Goal: Check status: Check status

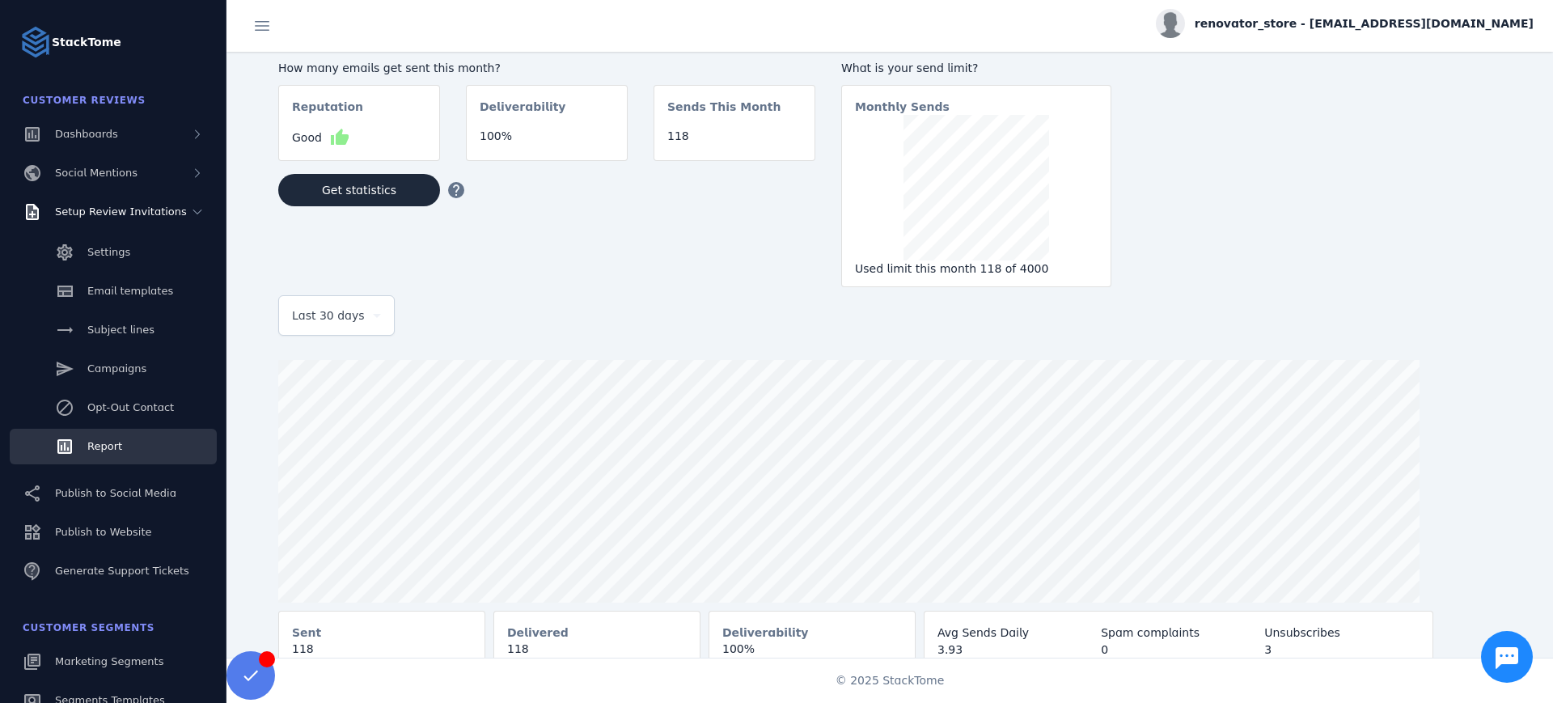
click at [1440, 522] on div at bounding box center [915, 481] width 1275 height 243
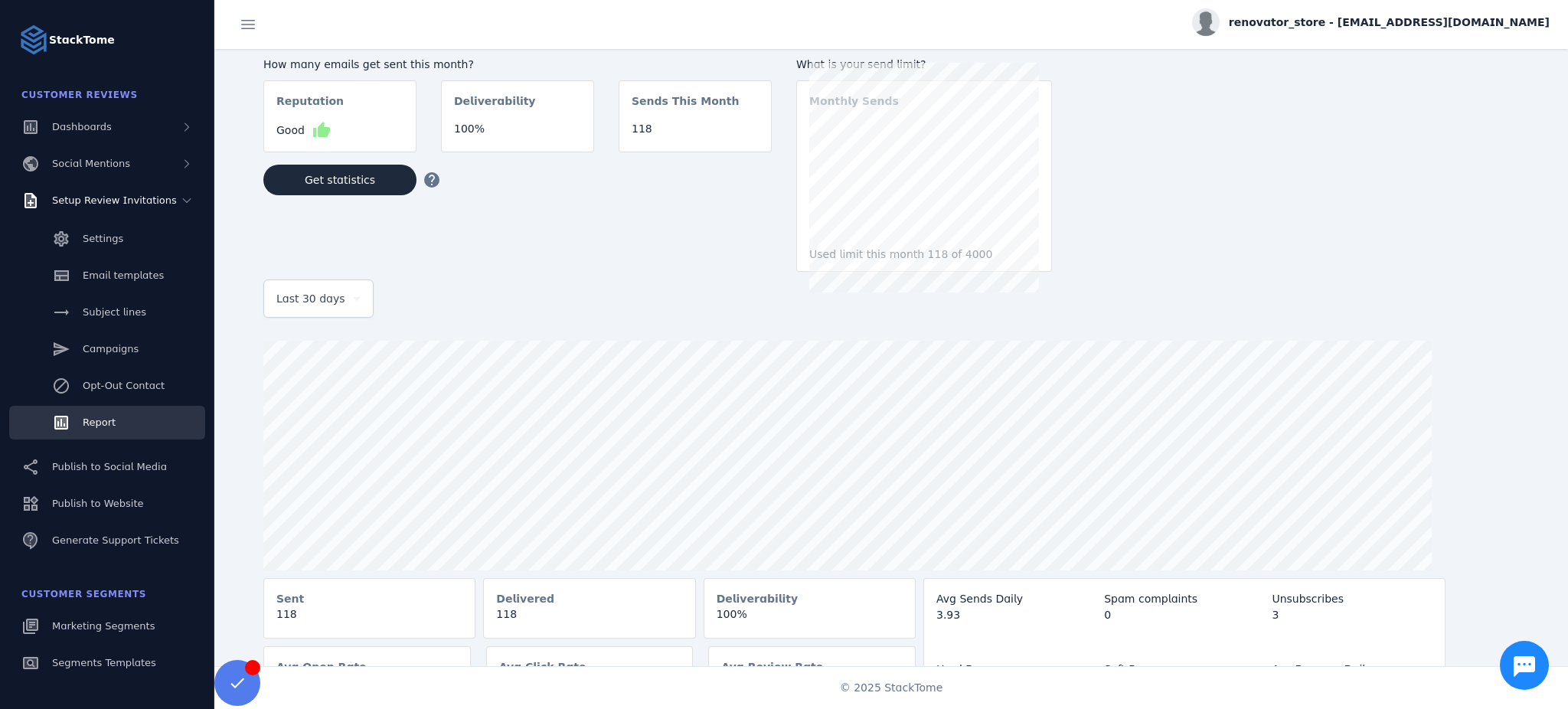
click at [1470, 467] on div at bounding box center [916, 455] width 1305 height 230
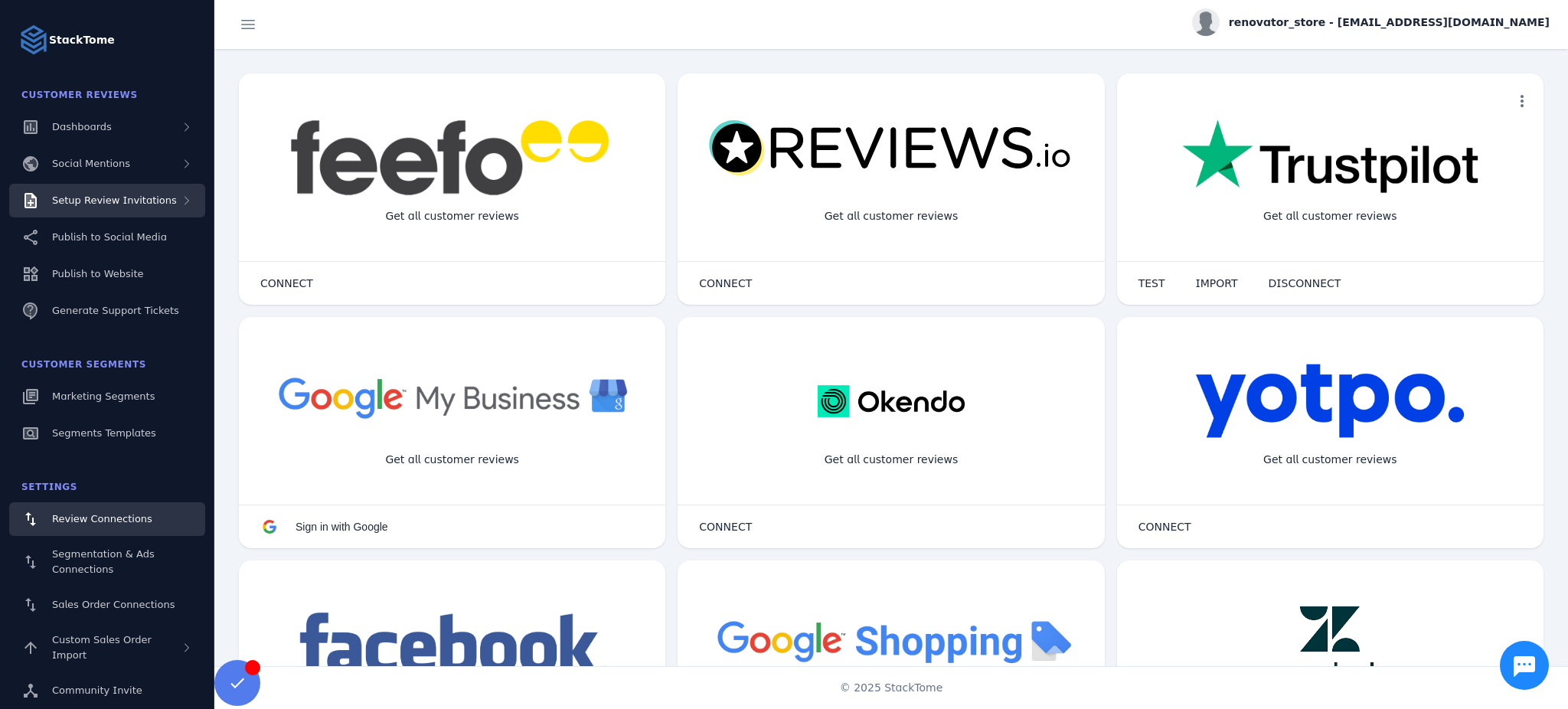
click at [132, 209] on div "Setup Review Invitations" at bounding box center [107, 201] width 196 height 34
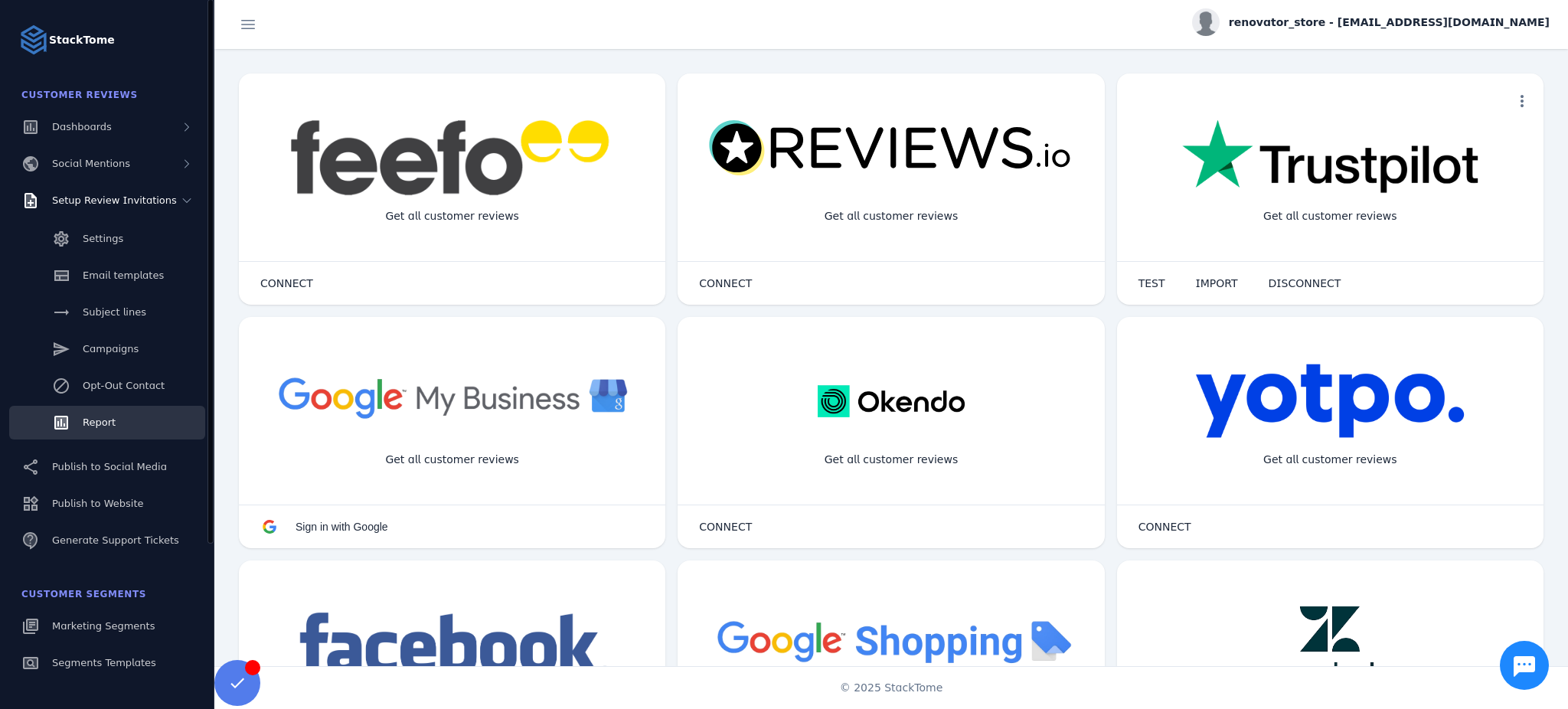
click at [98, 417] on span "Report" at bounding box center [98, 422] width 33 height 11
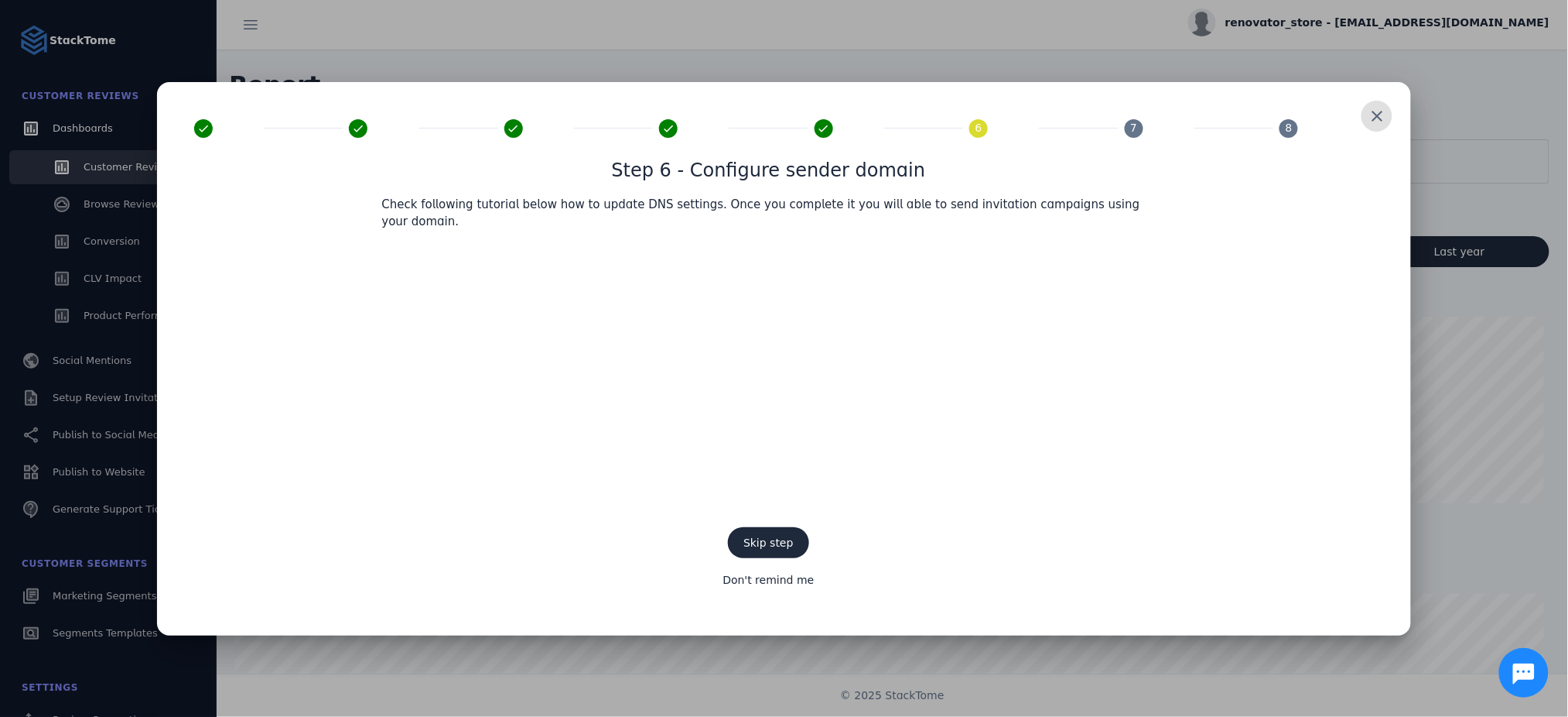
click at [1389, 133] on span at bounding box center [1377, 116] width 37 height 37
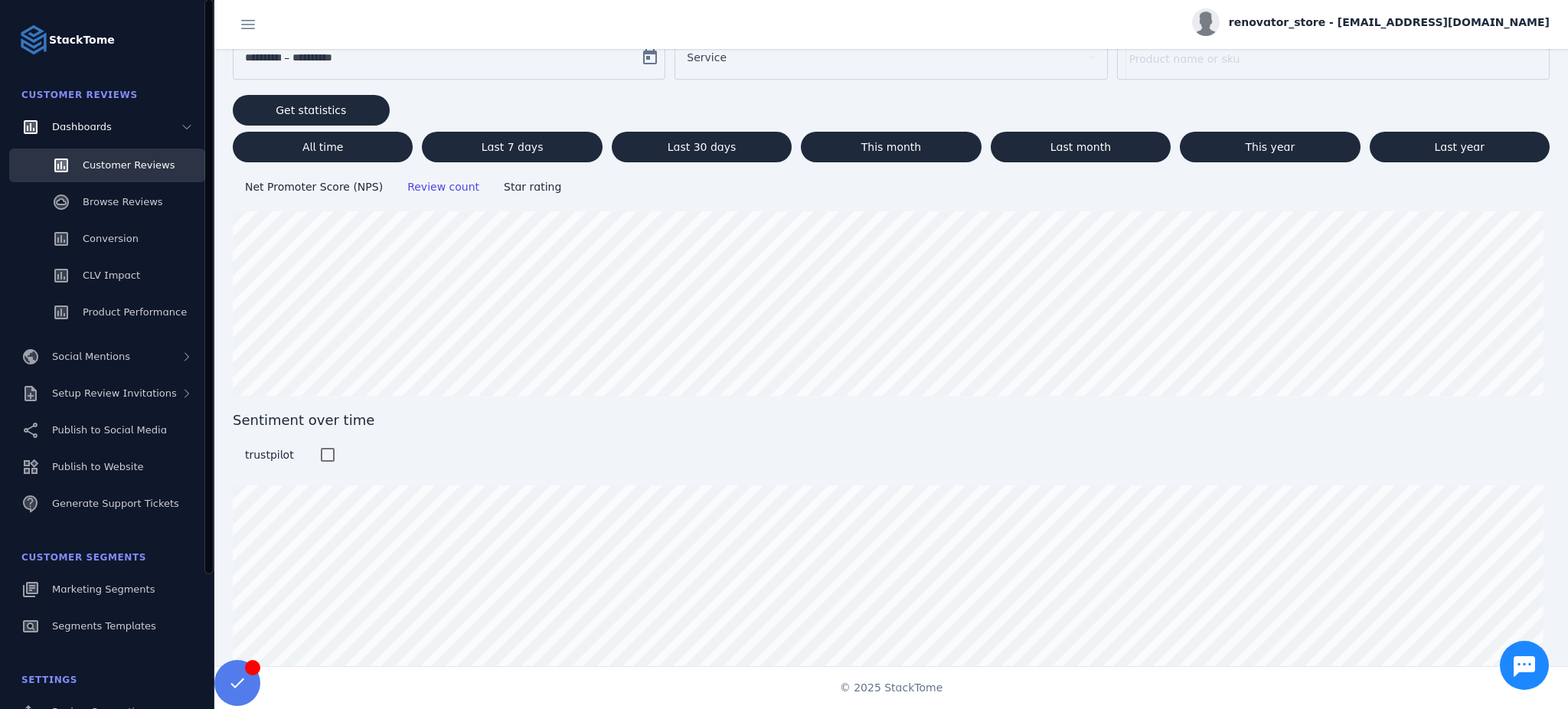
scroll to position [103, 0]
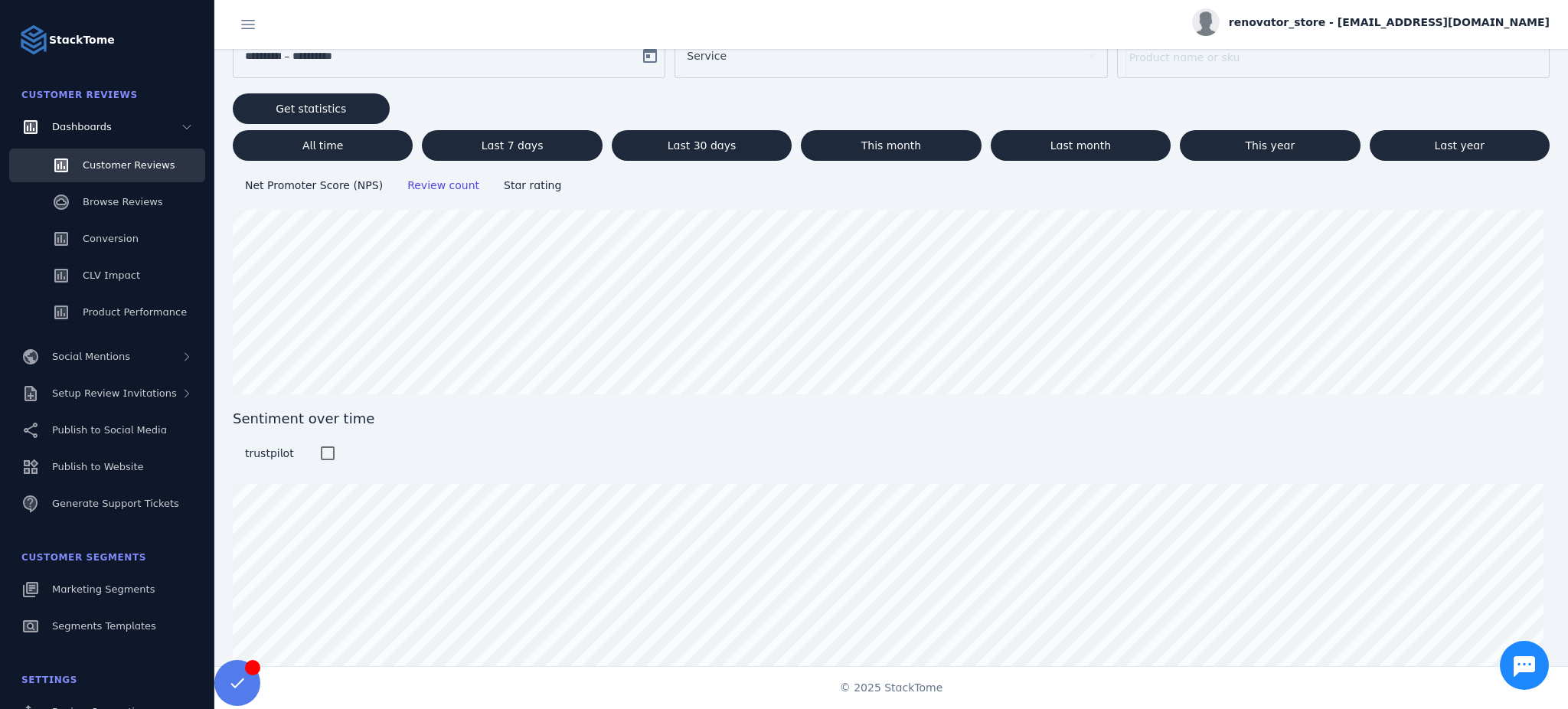
click at [677, 421] on span "Sentiment over time" at bounding box center [891, 418] width 1317 height 21
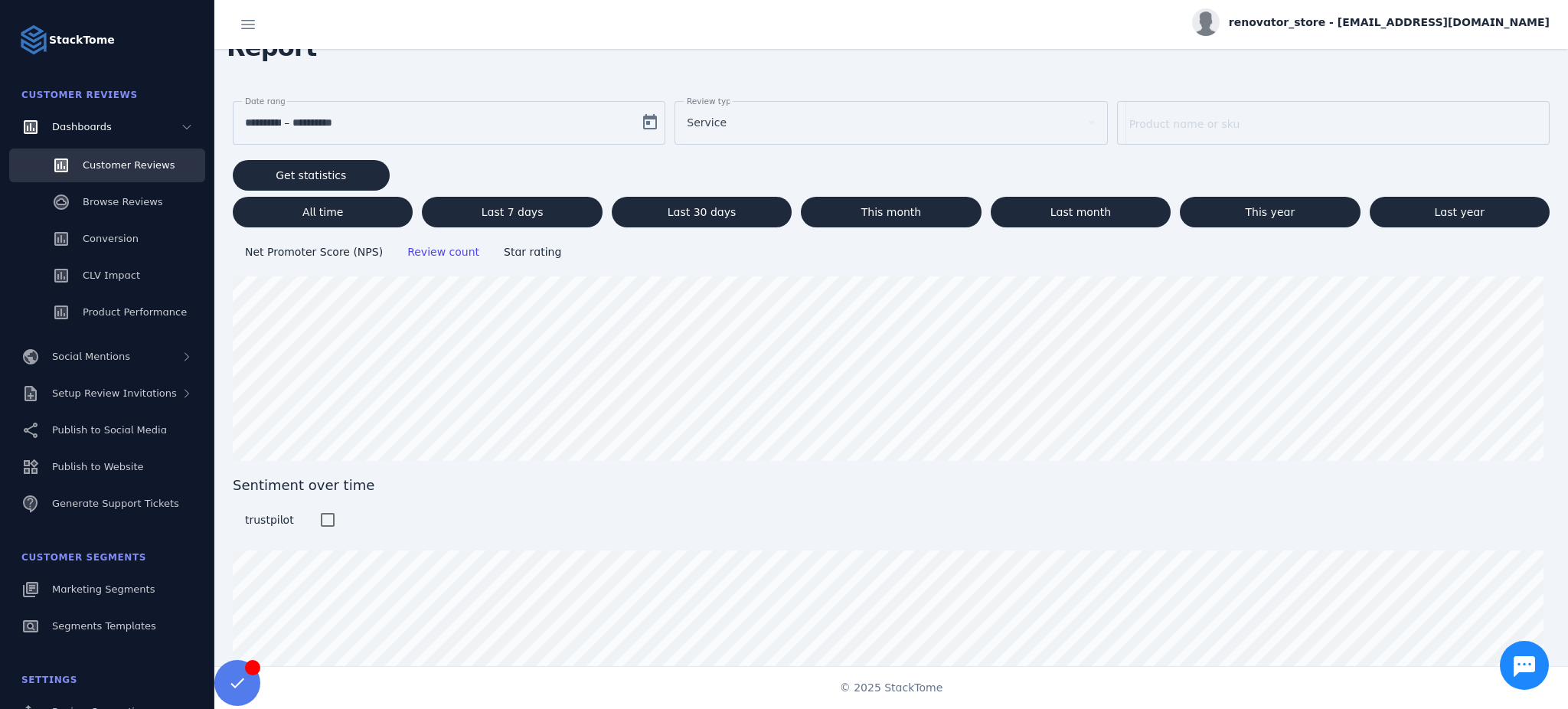
scroll to position [0, 0]
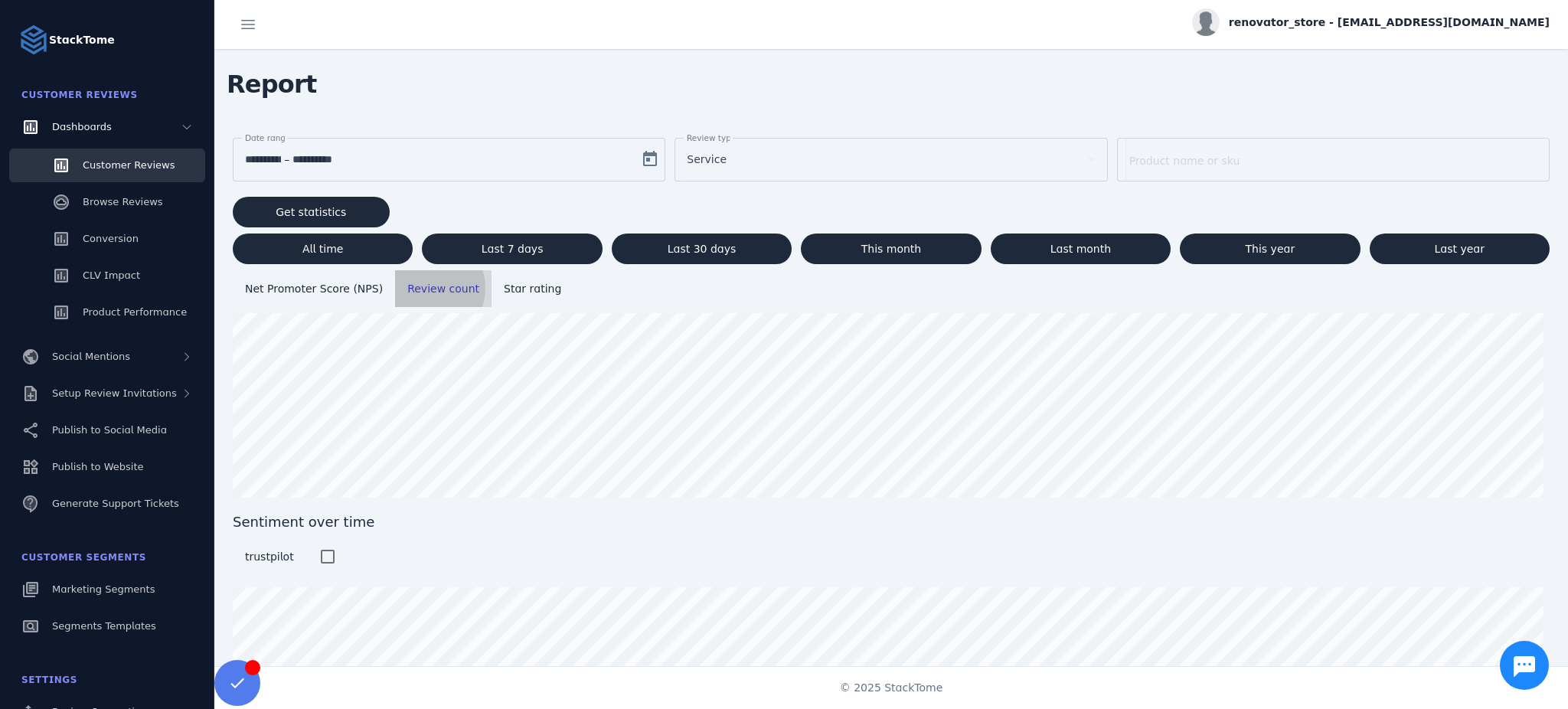
click at [414, 286] on span "Review count" at bounding box center [443, 288] width 72 height 12
click at [130, 397] on span "Setup Review Invitations" at bounding box center [115, 393] width 125 height 11
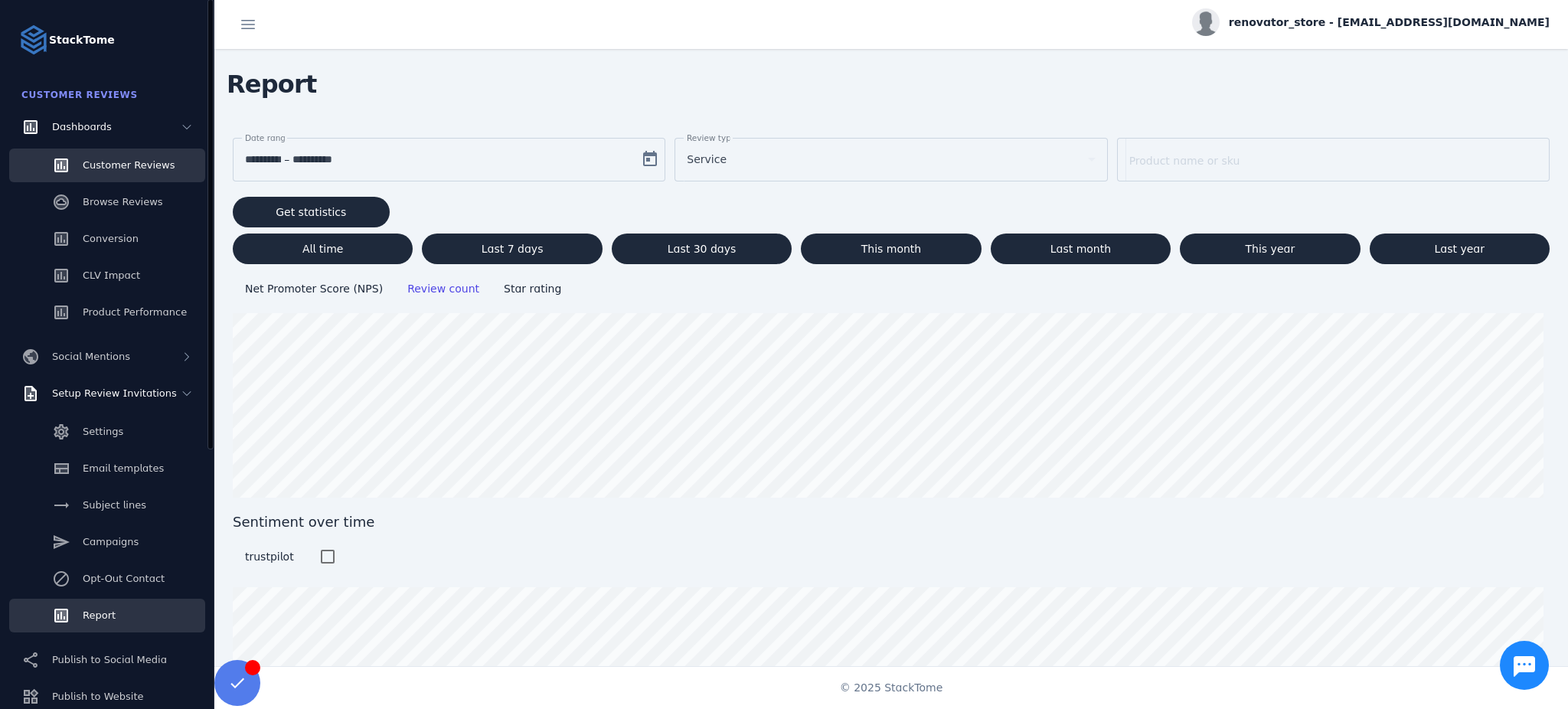
click at [115, 607] on link "Report" at bounding box center [107, 615] width 196 height 34
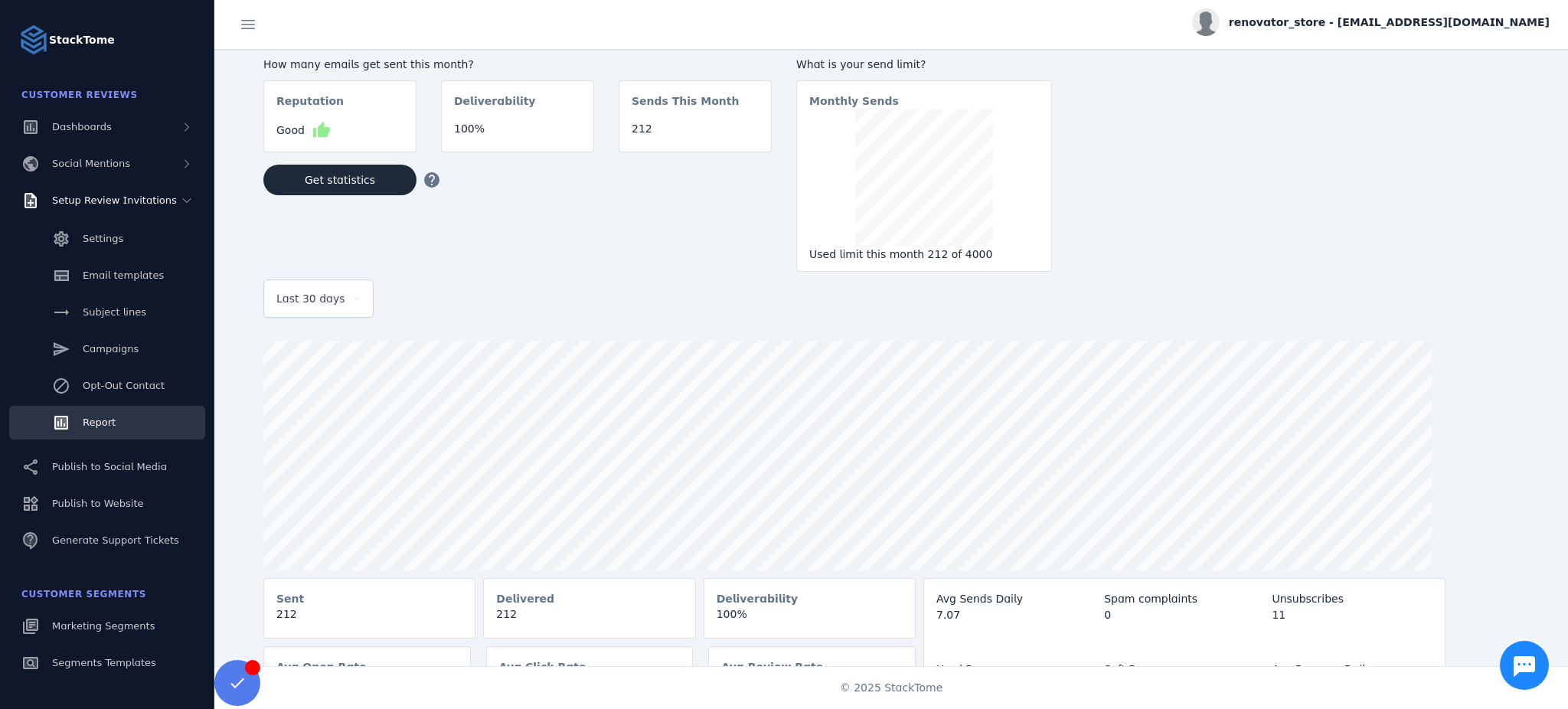
scroll to position [39, 0]
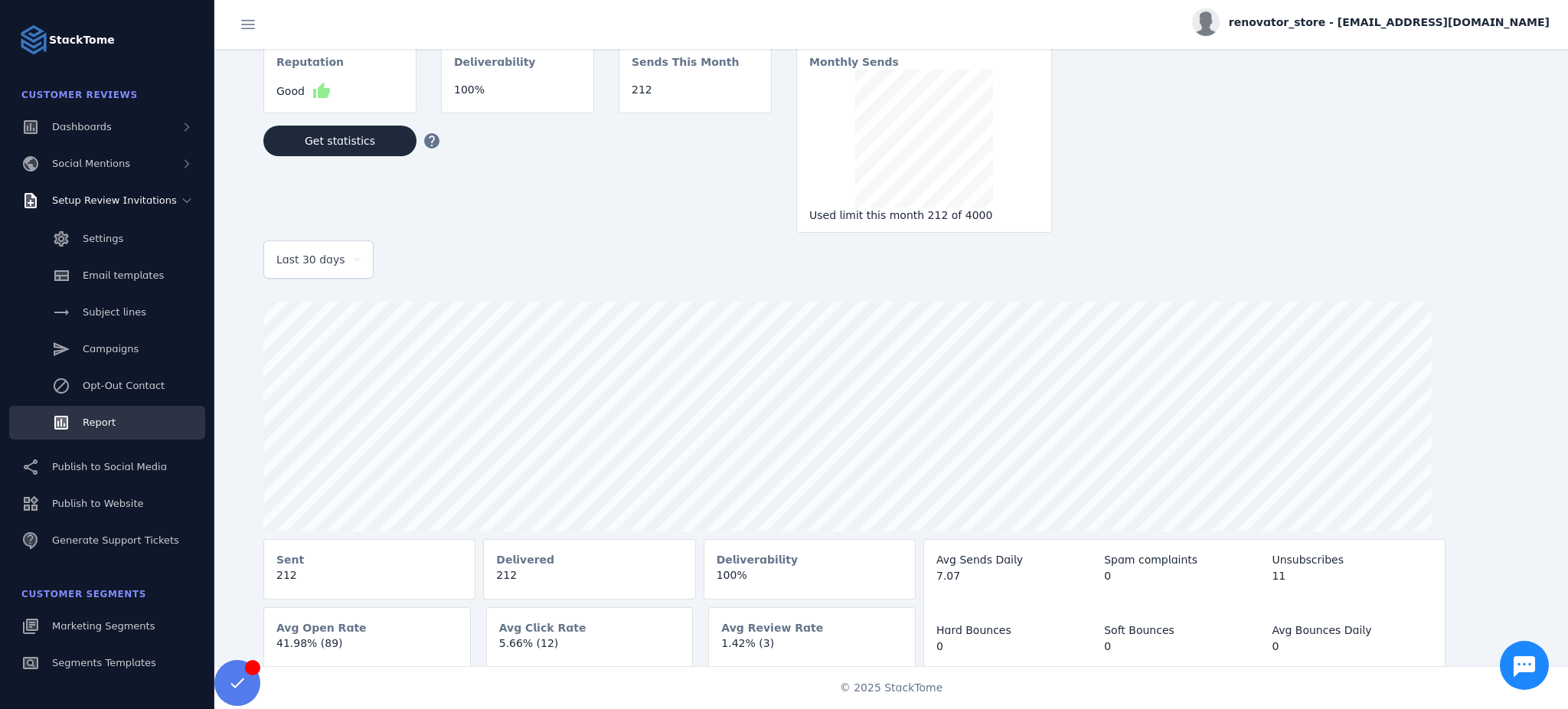
click at [417, 653] on mat-card-content "41.98% (89)" at bounding box center [367, 649] width 206 height 28
click at [566, 575] on mat-card-content "212" at bounding box center [589, 581] width 210 height 28
click at [783, 575] on mat-card-content "100%" at bounding box center [810, 581] width 210 height 28
click at [815, 633] on mat-card-header "Avg Review Rate" at bounding box center [812, 621] width 206 height 27
click at [747, 644] on mat-card-content "1.42% (3)" at bounding box center [812, 649] width 206 height 28
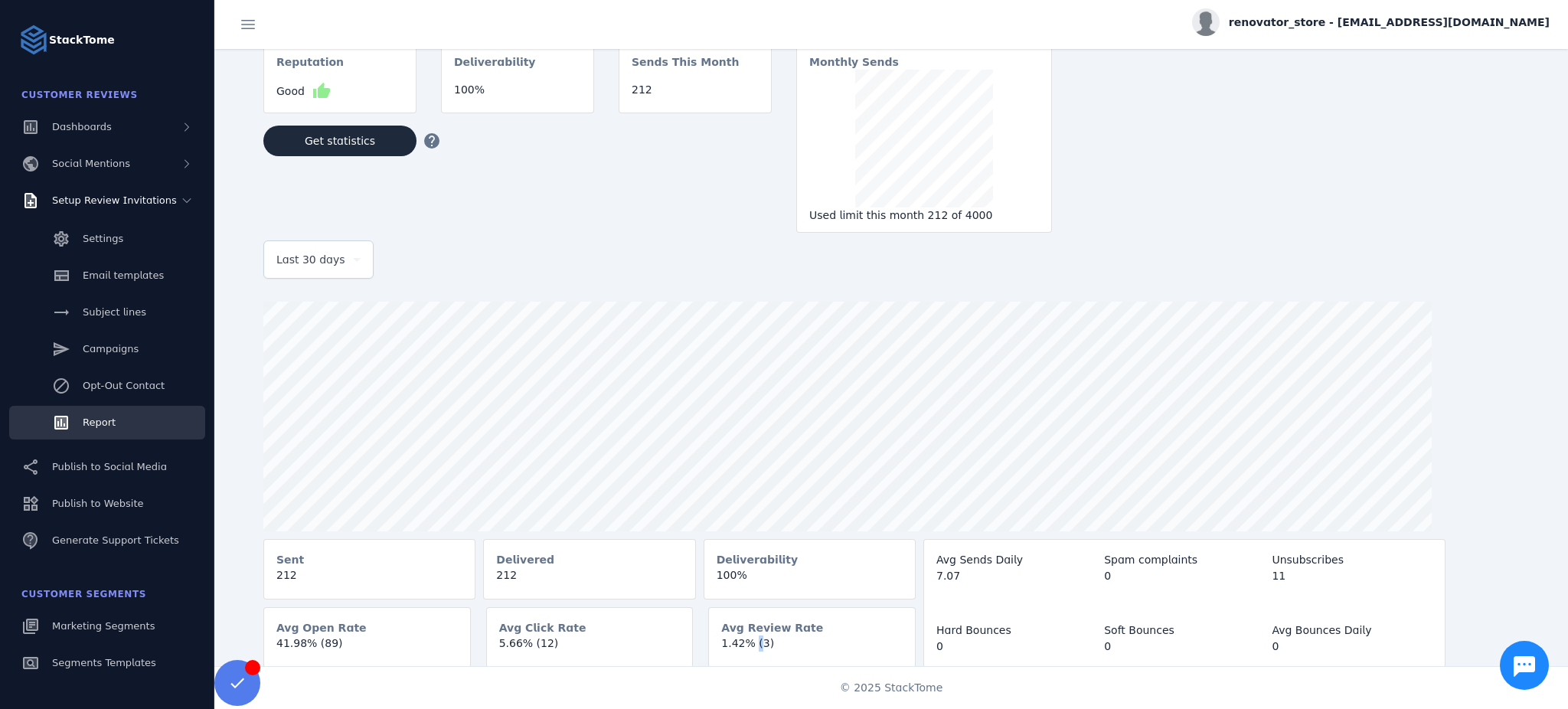
click at [747, 644] on mat-card-content "1.42% (3)" at bounding box center [812, 649] width 206 height 28
click at [788, 640] on mat-card-content "1.42% (3)" at bounding box center [812, 649] width 206 height 28
